Goal: Navigation & Orientation: Find specific page/section

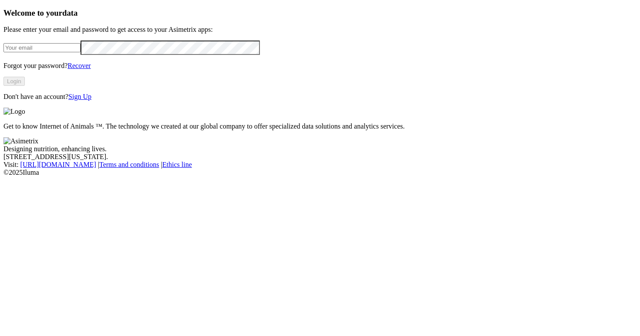
type input "[PERSON_NAME][EMAIL_ADDRESS][DOMAIN_NAME]"
click at [25, 86] on button "Login" at bounding box center [13, 81] width 21 height 9
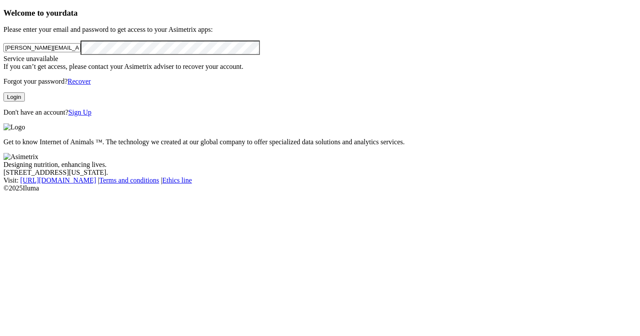
click at [25, 101] on button "Login" at bounding box center [13, 96] width 21 height 9
click at [69, 116] on div "Welcome to your data Please enter your email and password to get access to your…" at bounding box center [319, 62] width 633 height 108
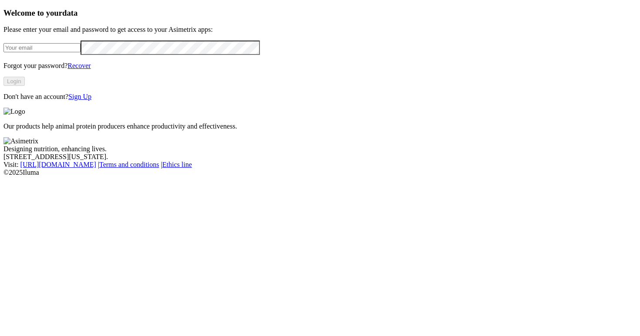
type input "[PERSON_NAME][EMAIL_ADDRESS][DOMAIN_NAME]"
click at [25, 86] on button "Login" at bounding box center [13, 81] width 21 height 9
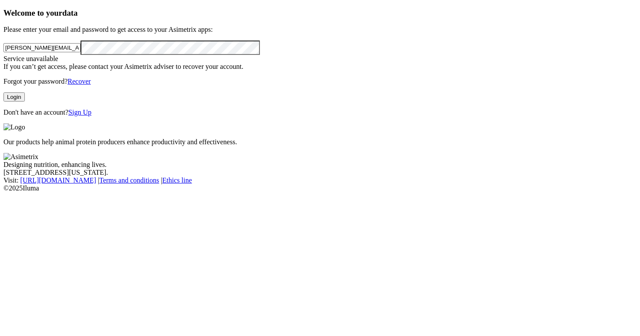
click at [25, 101] on button "Login" at bounding box center [13, 96] width 21 height 9
click at [219, 57] on div "Welcome to your data Please enter your email and password to get access to your…" at bounding box center [319, 62] width 633 height 108
click at [77, 17] on span "data" at bounding box center [69, 12] width 15 height 9
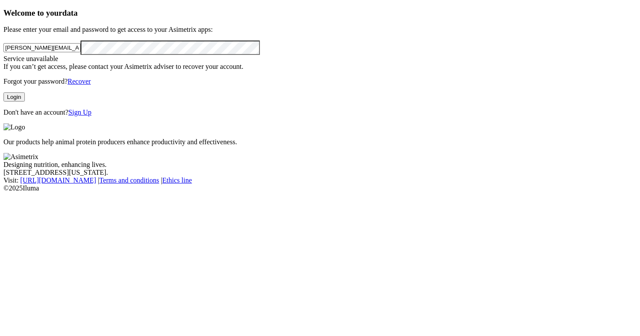
click at [77, 17] on span "data" at bounding box center [69, 12] width 15 height 9
click at [118, 18] on h3 "Welcome to your data" at bounding box center [319, 13] width 633 height 10
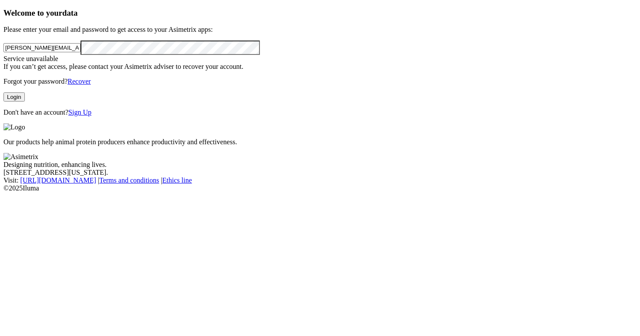
click at [106, 34] on p "Please enter your email and password to get access to your Asimetrix apps:" at bounding box center [319, 30] width 633 height 8
click at [25, 101] on button "Login" at bounding box center [13, 96] width 21 height 9
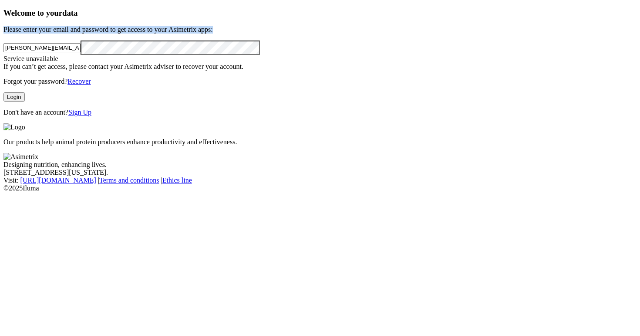
click at [25, 101] on button "Login" at bounding box center [13, 96] width 21 height 9
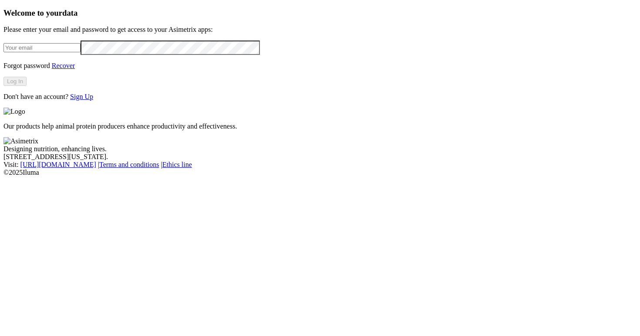
type input "[PERSON_NAME][EMAIL_ADDRESS][DOMAIN_NAME]"
click at [27, 86] on button "Log In" at bounding box center [14, 81] width 23 height 9
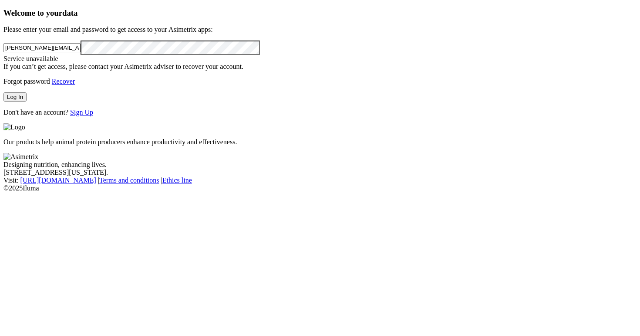
click at [27, 101] on button "Log In" at bounding box center [14, 96] width 23 height 9
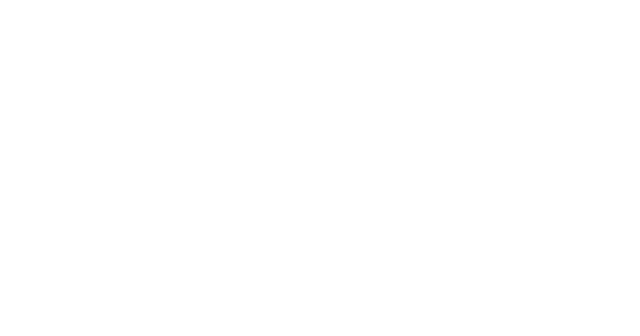
drag, startPoint x: 414, startPoint y: 119, endPoint x: 447, endPoint y: 141, distance: 39.6
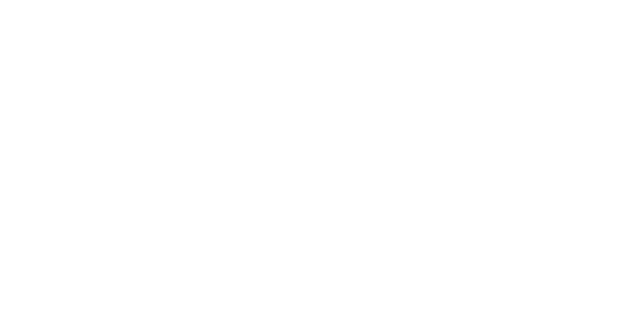
scroll to position [517, 0]
drag, startPoint x: 216, startPoint y: 174, endPoint x: 279, endPoint y: 220, distance: 77.7
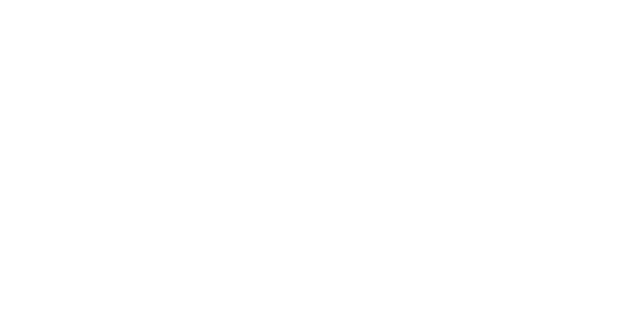
scroll to position [252, 0]
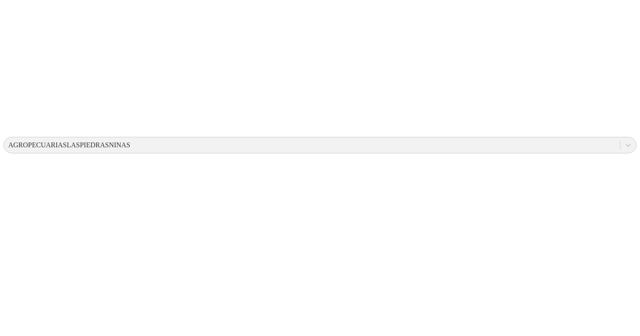
scroll to position [195, 0]
